Goal: Book appointment/travel/reservation

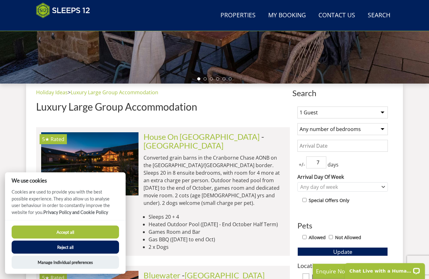
scroll to position [189, 0]
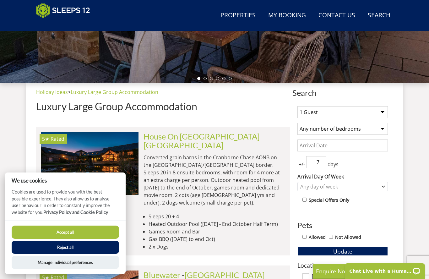
click at [380, 130] on select "Any number of bedrooms 1 Bedroom 2 Bedrooms 3 Bedrooms 4 Bedrooms 5 Bedrooms 6 …" at bounding box center [342, 129] width 90 height 12
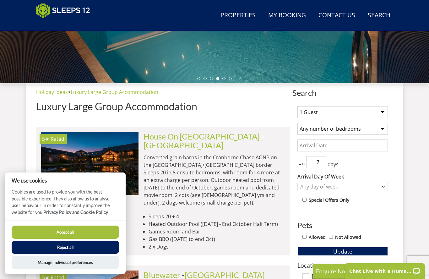
select select "13"
click at [382, 114] on select "1 Guest 2 Guests 3 Guests 4 Guests 5 Guests 6 Guests 7 Guests 8 Guests 9 Guests…" at bounding box center [342, 112] width 90 height 12
select select "26"
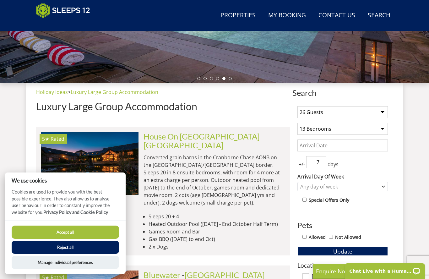
click at [333, 147] on input "Date" at bounding box center [342, 145] width 90 height 12
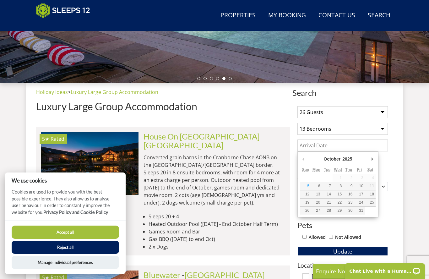
scroll to position [189, 0]
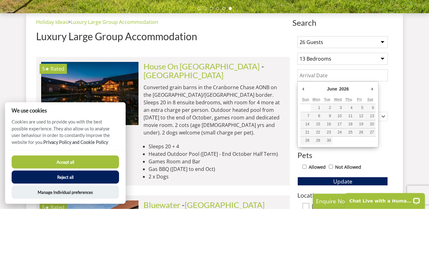
type input "[DATE]"
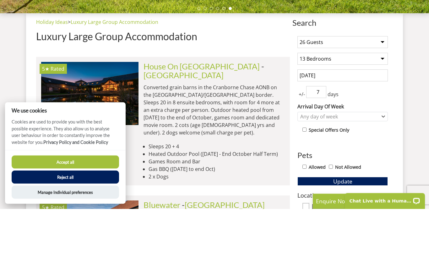
scroll to position [259, 0]
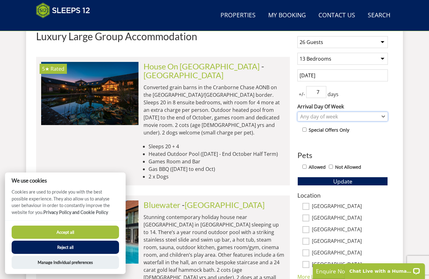
click at [372, 118] on div "Any day of week" at bounding box center [339, 116] width 81 height 7
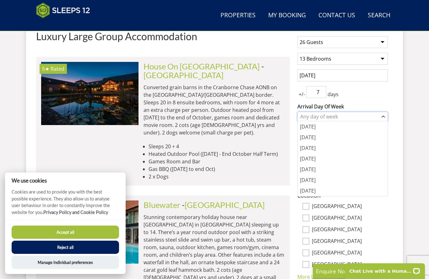
click at [377, 116] on div "Any day of week" at bounding box center [339, 116] width 81 height 7
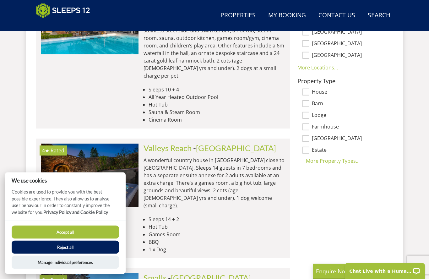
scroll to position [469, 0]
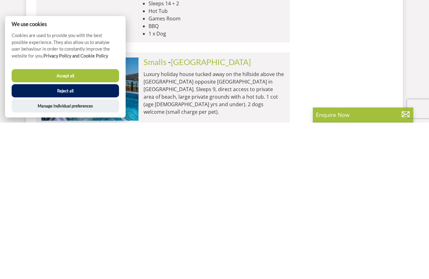
click at [273, 209] on li "5★ Rated Smalls Check Availability More Info Smalls - [GEOGRAPHIC_DATA] Luxury …" at bounding box center [163, 265] width 254 height 112
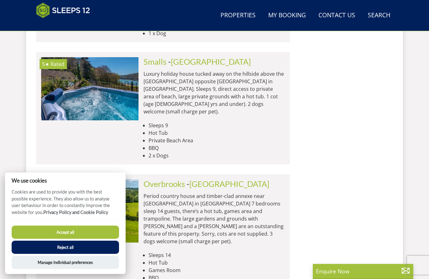
click at [73, 239] on button "Accept all" at bounding box center [65, 231] width 107 height 13
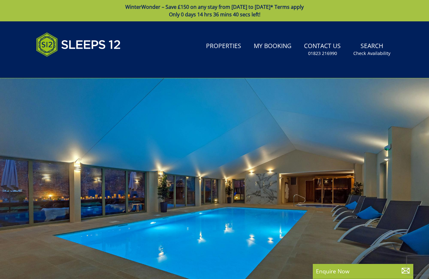
click at [377, 47] on link "Search Check Availability" at bounding box center [372, 49] width 42 height 20
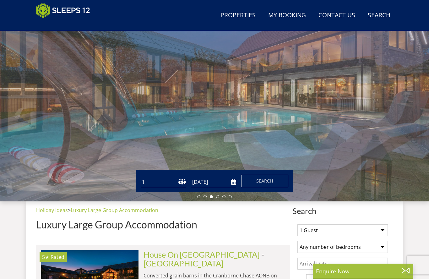
scroll to position [73, 0]
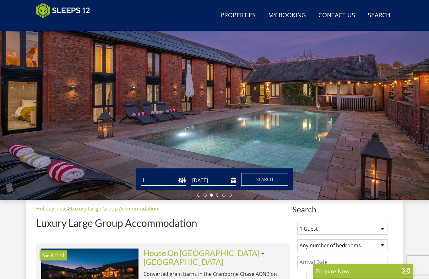
click at [182, 182] on select "1 2 3 4 5 6 7 8 9 10 11 12 13 14 15 16 17 18 19 20 21 22 23 24 25 26 27 28 29 3…" at bounding box center [163, 180] width 45 height 10
select select "26"
click at [231, 181] on input "[DATE]" at bounding box center [213, 180] width 45 height 10
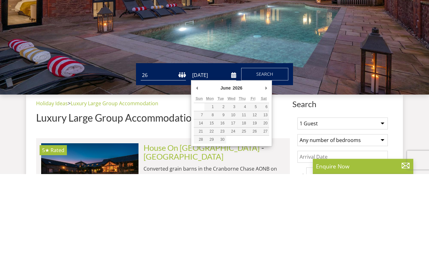
type input "[DATE]"
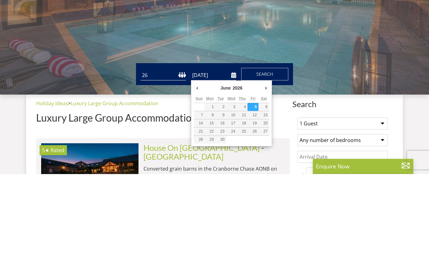
scroll to position [178, 0]
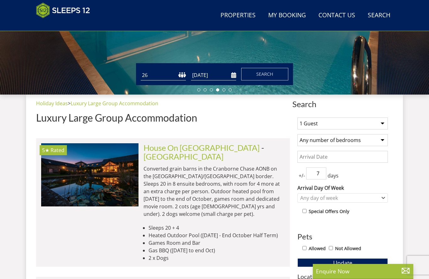
click at [267, 76] on span "Search" at bounding box center [264, 74] width 17 height 6
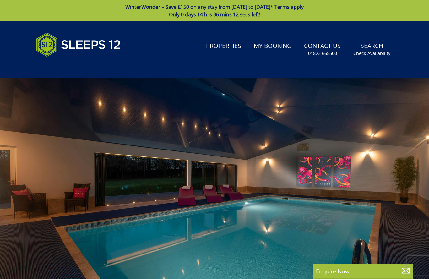
scroll to position [58, 0]
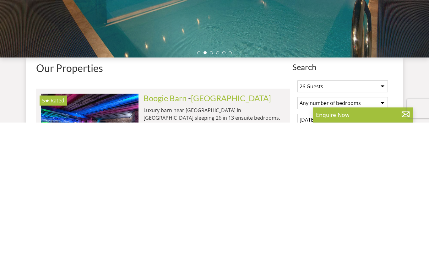
scroll to position [215, 0]
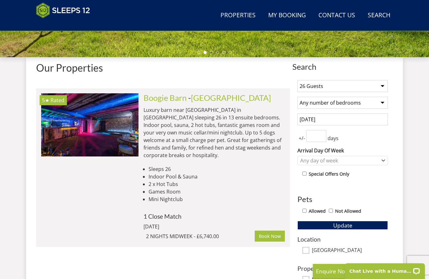
click at [373, 105] on select "Any number of bedrooms 1 Bedroom 2 Bedrooms 3 Bedrooms 4 Bedrooms 5 Bedrooms 6 …" at bounding box center [342, 103] width 90 height 12
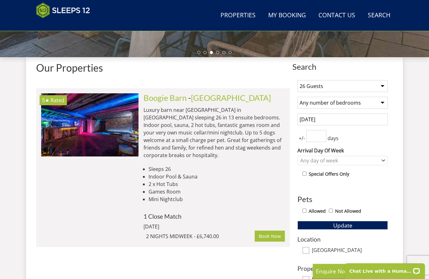
select select "13"
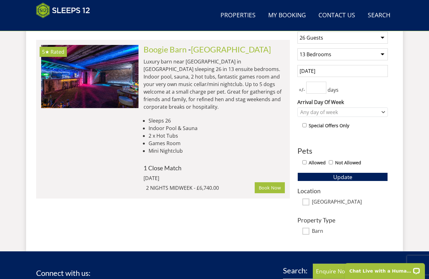
scroll to position [263, 0]
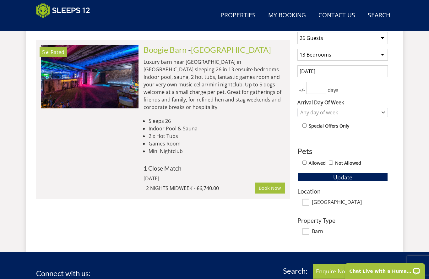
click at [317, 86] on input "number" at bounding box center [316, 88] width 20 height 12
type input "14"
click at [405, 115] on div "Search Menu Properties My Booking Contact Us 01823 665500 Search Check Availabi…" at bounding box center [214, 4] width 429 height 493
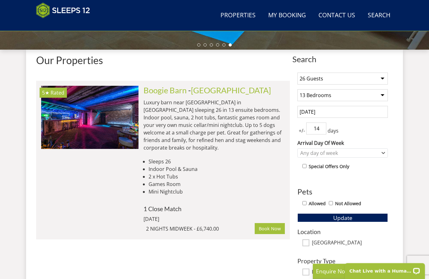
scroll to position [223, 0]
click at [345, 215] on span "Update" at bounding box center [342, 218] width 19 height 8
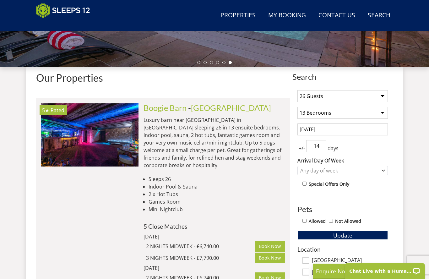
scroll to position [205, 0]
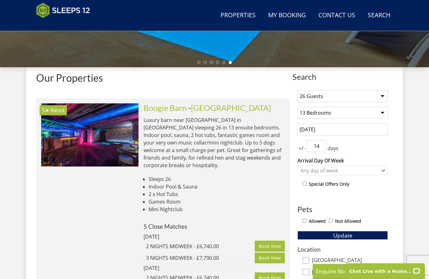
click at [338, 132] on input "5 June 2026" at bounding box center [342, 129] width 90 height 12
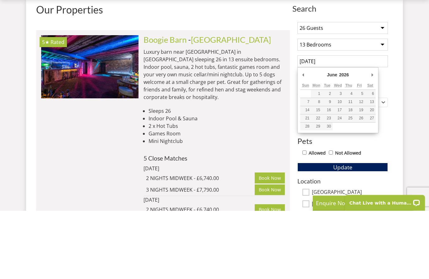
type input "[DATE]"
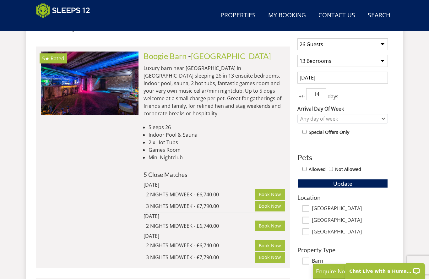
scroll to position [257, 0]
click at [378, 122] on div "Any day of week" at bounding box center [342, 118] width 90 height 9
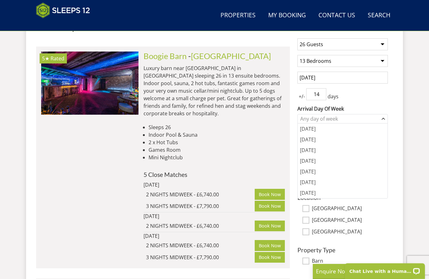
click at [379, 124] on div "[DATE]" at bounding box center [343, 128] width 90 height 11
click at [378, 131] on div "[DATE]" at bounding box center [343, 128] width 90 height 11
click at [331, 173] on div "[DATE]" at bounding box center [343, 171] width 90 height 11
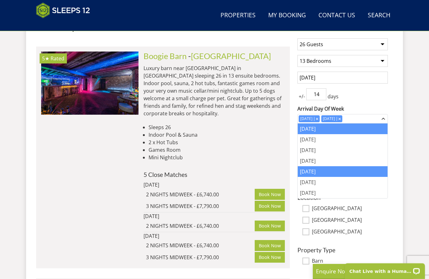
click at [340, 183] on div "[DATE]" at bounding box center [343, 182] width 90 height 11
click at [381, 107] on label "Arrival Day Of Week" at bounding box center [342, 109] width 90 height 8
click at [0, 0] on select "Monday Tuesday Wednesday Thursday Friday Saturday Sunday" at bounding box center [0, 0] width 0 height 0
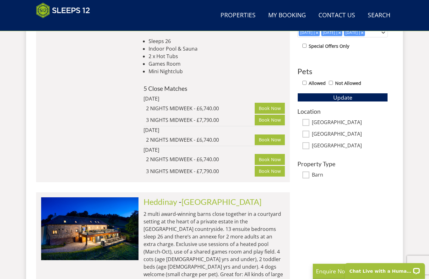
scroll to position [341, 0]
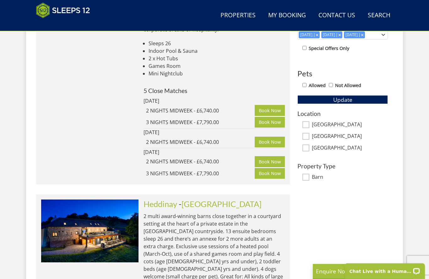
click at [347, 100] on span "Update" at bounding box center [342, 100] width 19 height 8
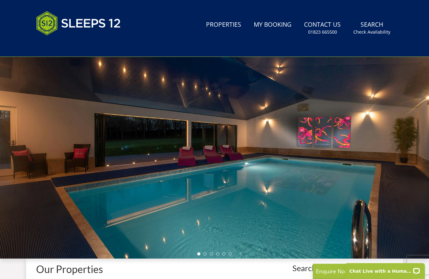
scroll to position [0, 0]
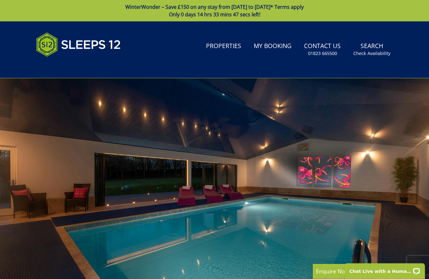
click at [377, 45] on link "Search Check Availability" at bounding box center [372, 49] width 42 height 20
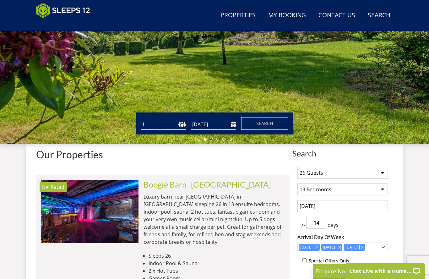
scroll to position [128, 0]
click at [184, 126] on select "1 2 3 4 5 6 7 8 9 10 11 12 13 14 15 16 17 18 19 20 21 22 23 24 25 26 27 28 29 3…" at bounding box center [163, 124] width 45 height 10
select select "26"
click at [232, 125] on input "[DATE]" at bounding box center [213, 124] width 45 height 10
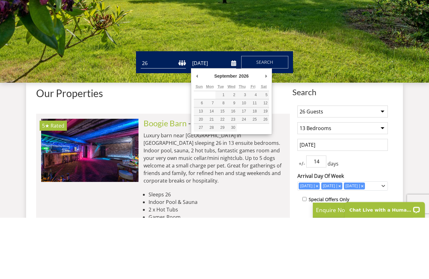
type input "04/09/2026"
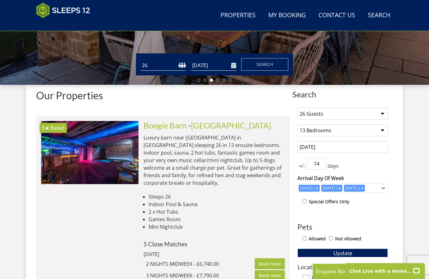
scroll to position [187, 0]
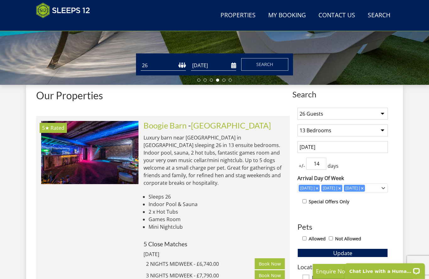
click at [270, 66] on span "Search" at bounding box center [264, 64] width 17 height 6
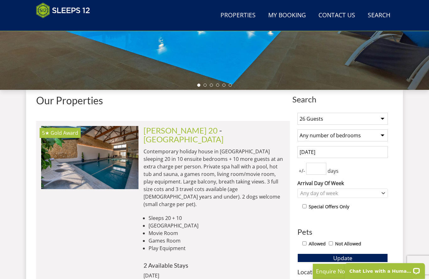
scroll to position [182, 0]
click at [233, 154] on p "Contemporary holiday house in [GEOGRAPHIC_DATA] sleeping 20 in 10 ensuite bedro…" at bounding box center [213, 178] width 141 height 60
click at [186, 130] on link "[PERSON_NAME] 20" at bounding box center [180, 130] width 74 height 9
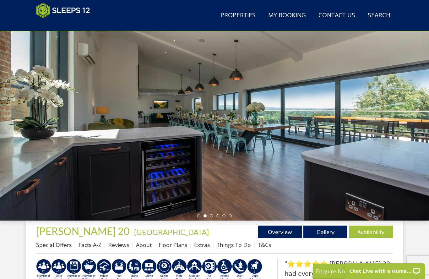
scroll to position [52, 0]
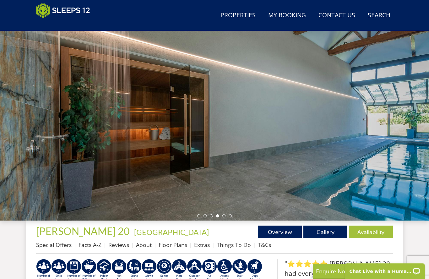
click at [369, 135] on div at bounding box center [214, 111] width 429 height 220
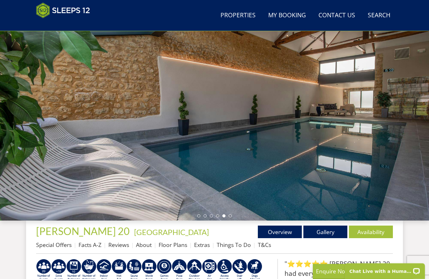
click at [385, 136] on div at bounding box center [214, 111] width 429 height 220
click at [382, 143] on div at bounding box center [214, 111] width 429 height 220
click at [326, 230] on link "Gallery" at bounding box center [325, 231] width 44 height 13
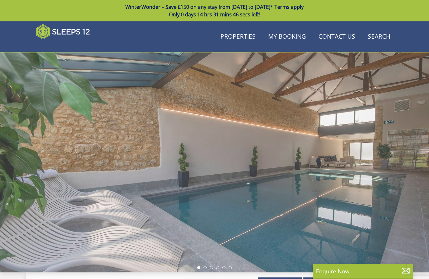
scroll to position [52, 0]
